Goal: Obtain resource: Download file/media

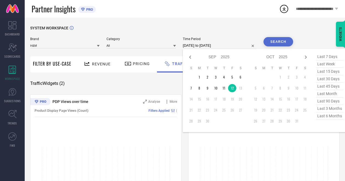
select select "8"
select select "2025"
select select "9"
select select "2025"
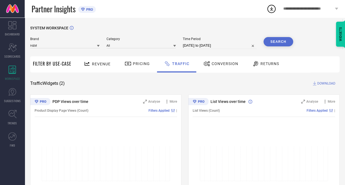
click at [150, 12] on div "Partner Insights PRO" at bounding box center [149, 9] width 235 height 18
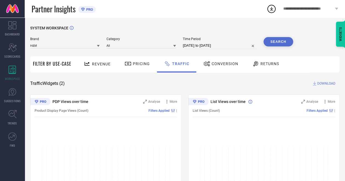
select select "8"
select select "2025"
select select "9"
select select "2025"
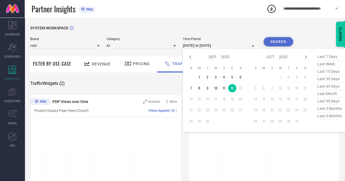
click at [185, 47] on input "[DATE] to [DATE]" at bounding box center [220, 45] width 74 height 7
click at [191, 60] on icon at bounding box center [190, 57] width 7 height 7
select select "7"
select select "2025"
select select "8"
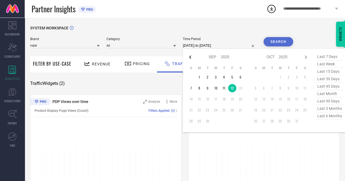
select select "2025"
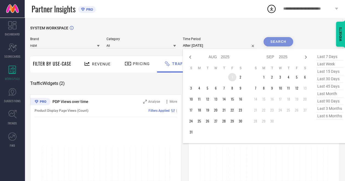
click at [233, 77] on td "1" at bounding box center [232, 77] width 8 height 8
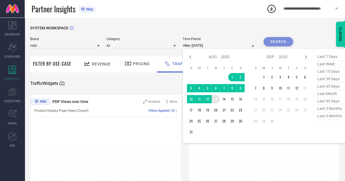
type input "[DATE] to [DATE]"
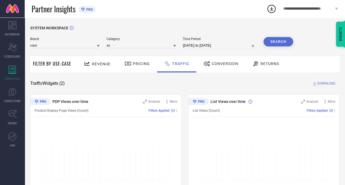
select select "7"
select select "2025"
select select "8"
select select "2025"
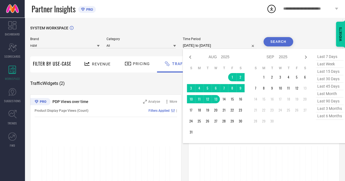
click at [214, 44] on input "[DATE] to [DATE]" at bounding box center [220, 45] width 74 height 7
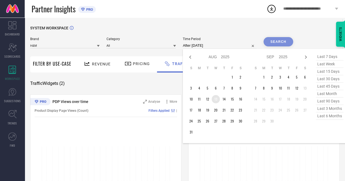
click at [217, 98] on td "13" at bounding box center [216, 99] width 8 height 8
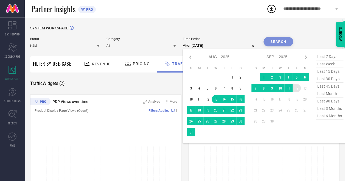
type input "[DATE] to [DATE]"
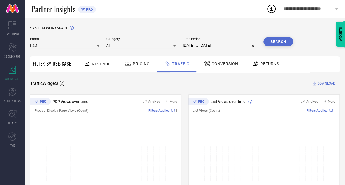
click at [282, 41] on button "Search" at bounding box center [279, 41] width 30 height 9
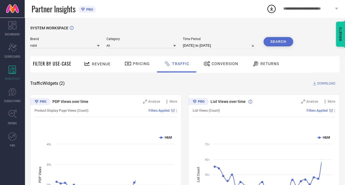
click at [89, 64] on icon at bounding box center [87, 63] width 7 height 7
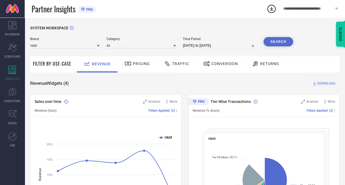
scroll to position [12, 0]
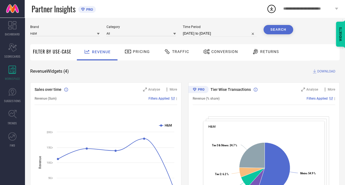
click at [331, 70] on span "DOWNLOAD" at bounding box center [327, 71] width 18 height 5
click at [228, 13] on div "Partner Insights PRO" at bounding box center [149, 9] width 235 height 18
click at [271, 8] on icon at bounding box center [272, 9] width 4 height 4
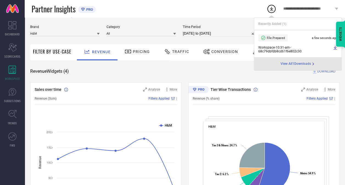
click at [334, 48] on icon at bounding box center [335, 48] width 4 height 4
